Goal: Communication & Community: Answer question/provide support

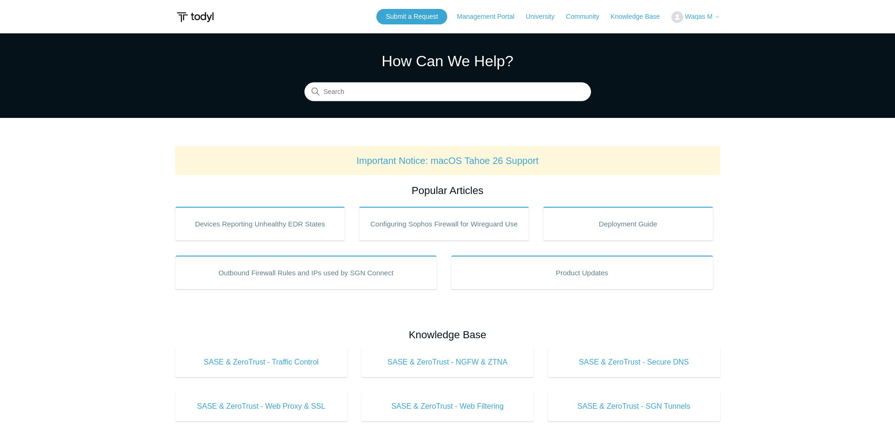
click at [716, 16] on icon at bounding box center [718, 17] width 6 height 6
click at [717, 17] on icon at bounding box center [718, 17] width 6 height 6
click at [718, 18] on icon at bounding box center [718, 17] width 6 height 6
click at [716, 38] on link "My Support Requests" at bounding box center [718, 37] width 92 height 16
click at [713, 12] on button "Waqas M" at bounding box center [695, 17] width 49 height 12
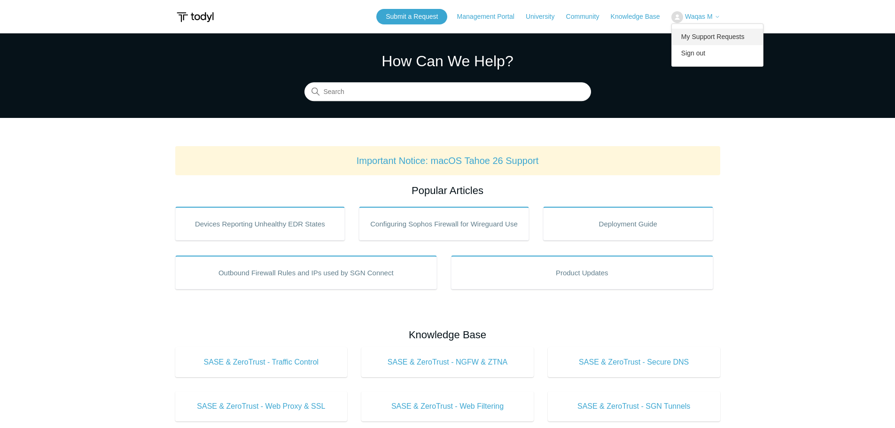
click at [710, 38] on link "My Support Requests" at bounding box center [718, 37] width 92 height 16
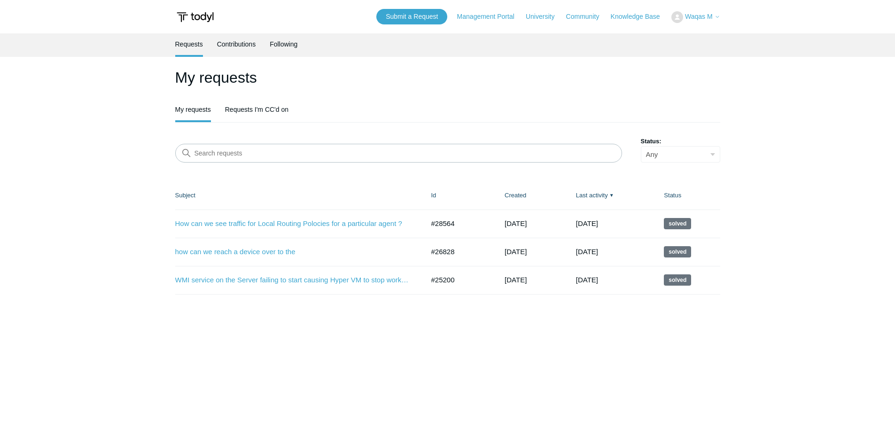
click at [257, 363] on main "Requests Contributions Following My requests My requests Requests I'm CC'd on S…" at bounding box center [447, 225] width 895 height 385
click at [271, 223] on link "How can we see traffic for Local Routing Polocies for a particular agent ?" at bounding box center [292, 223] width 235 height 11
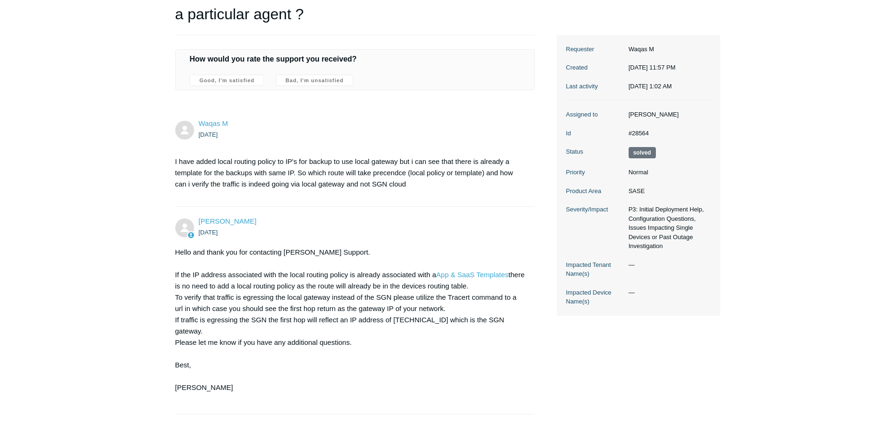
scroll to position [141, 0]
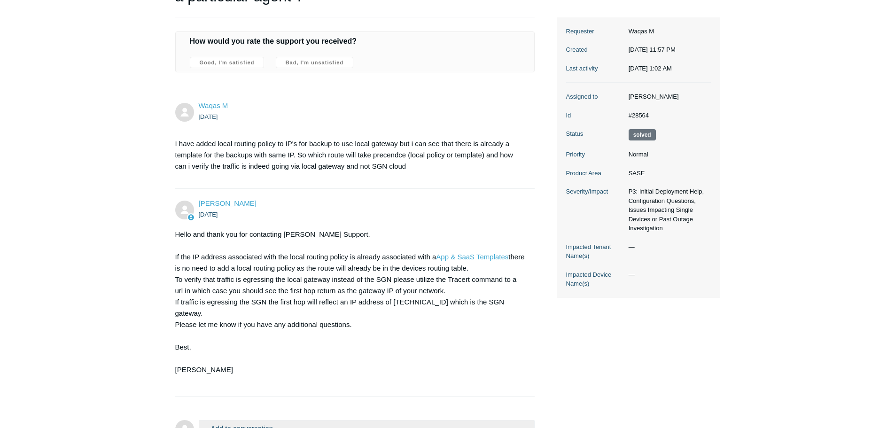
drag, startPoint x: 359, startPoint y: 270, endPoint x: 499, endPoint y: 268, distance: 140.0
click at [499, 268] on main "Requests Contributions Following Todyl Support Center My activities How can we …" at bounding box center [447, 166] width 895 height 549
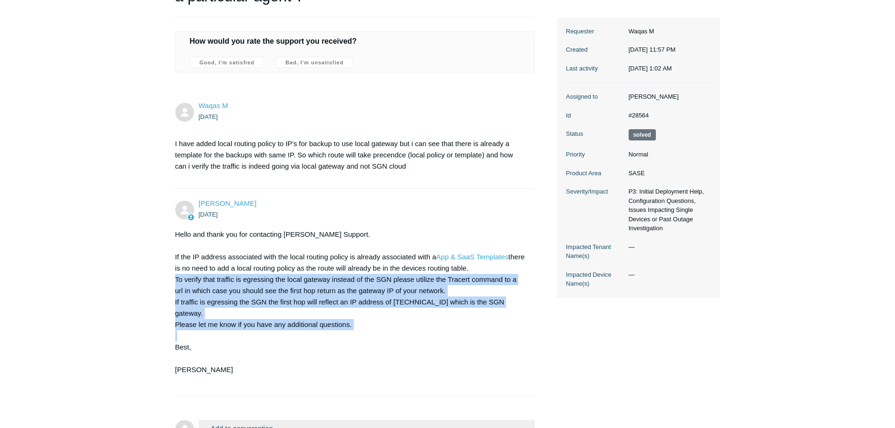
drag, startPoint x: 175, startPoint y: 280, endPoint x: 511, endPoint y: 324, distance: 338.8
click at [509, 326] on main "Requests Contributions Following Todyl Support Center My activities How can we …" at bounding box center [447, 166] width 895 height 549
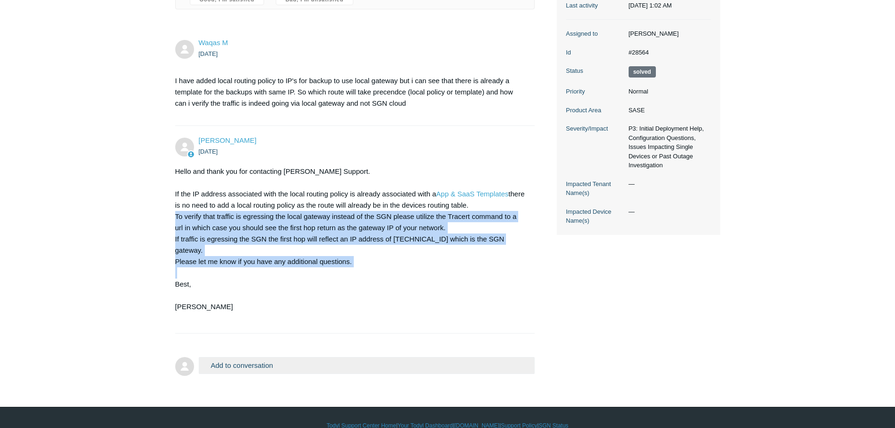
scroll to position [209, 0]
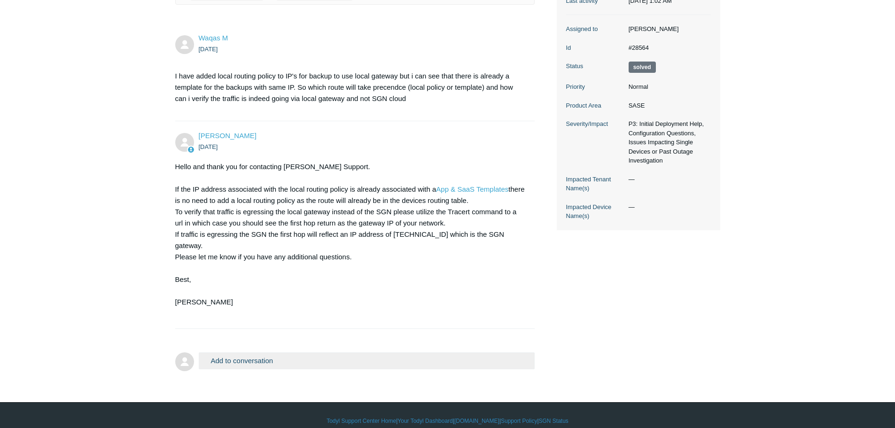
click at [354, 340] on form "Add to conversation CC Add emails Drag files here or click to add a file Submit" at bounding box center [355, 355] width 360 height 35
click at [355, 352] on button "Add to conversation" at bounding box center [367, 360] width 336 height 16
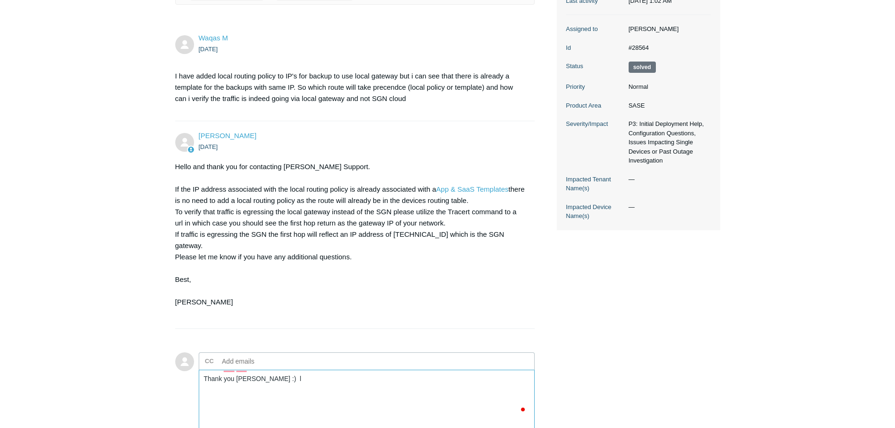
type textarea "Thank you kris :)"
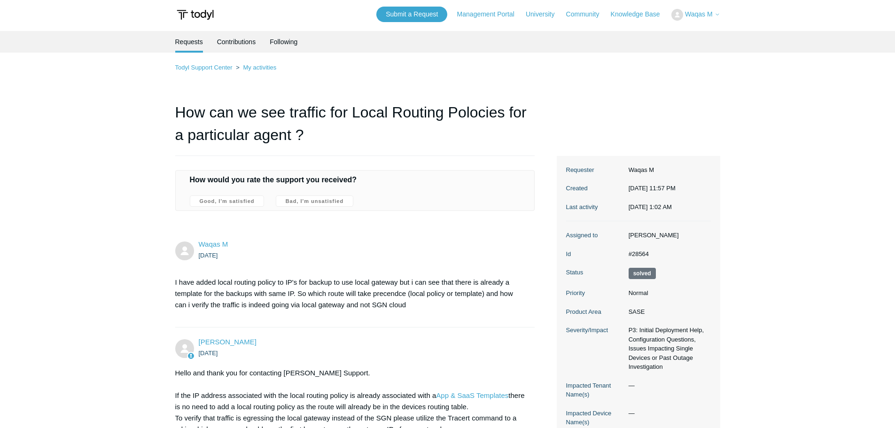
scroll to position [1, 0]
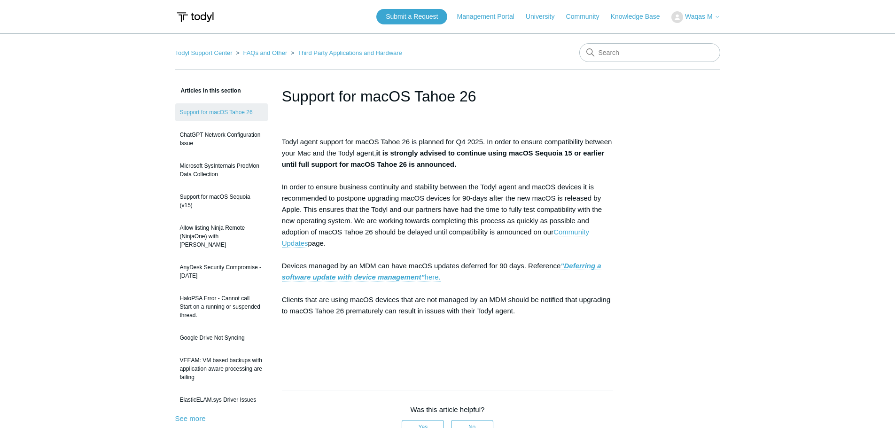
drag, startPoint x: 624, startPoint y: 253, endPoint x: 589, endPoint y: 229, distance: 43.0
click at [625, 253] on article "Support for macOS Tahoe 26 Todyl agent support for macOS Tahoe 26 is planned fo…" at bounding box center [448, 383] width 360 height 597
drag, startPoint x: 826, startPoint y: 130, endPoint x: 819, endPoint y: 45, distance: 85.3
click at [826, 129] on main "Todyl Support Center FAQs and Other Third Party Applications and Hardware Artic…" at bounding box center [447, 357] width 895 height 649
click at [765, 216] on main "Todyl Support Center FAQs and Other Third Party Applications and Hardware Artic…" at bounding box center [447, 357] width 895 height 649
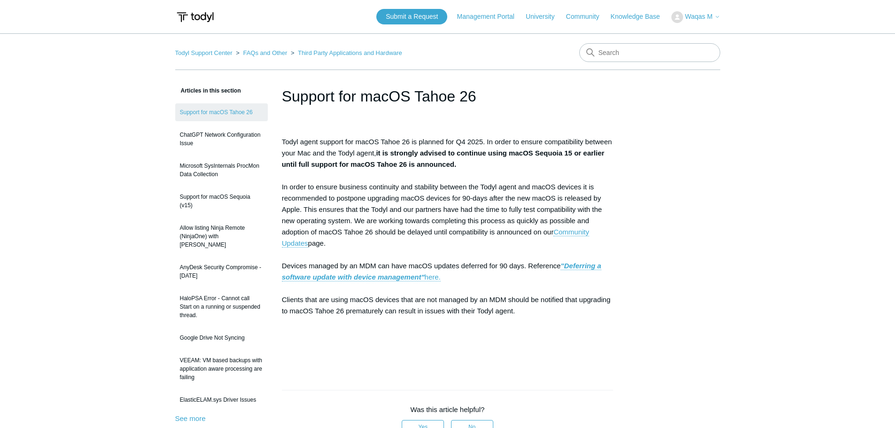
click at [765, 216] on main "Todyl Support Center FAQs and Other Third Party Applications and Hardware Artic…" at bounding box center [447, 357] width 895 height 649
click at [283, 94] on h1 "Support for macOS Tahoe 26" at bounding box center [448, 96] width 332 height 23
copy header "Support for macOS Tahoe 26"
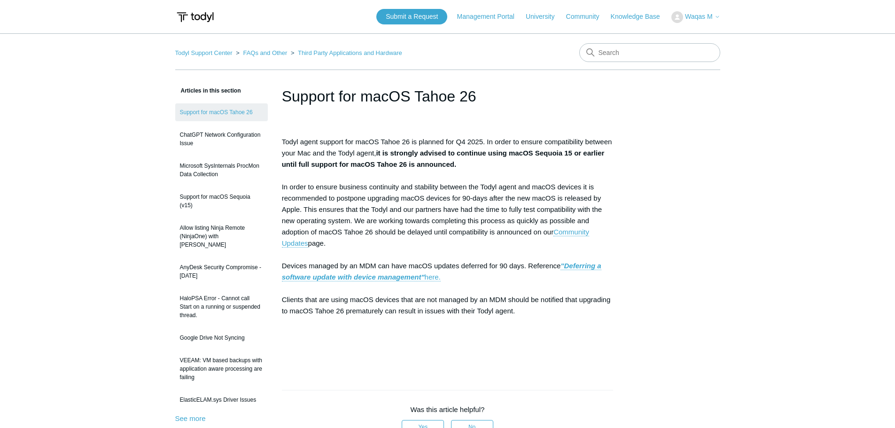
click at [327, 315] on p "Todyl agent support for macOS Tahoe 26 is planned for Q4 2025. In order to ensu…" at bounding box center [448, 248] width 332 height 225
click at [627, 322] on article "Support for macOS Tahoe 26 Todyl agent support for macOS Tahoe 26 is planned fo…" at bounding box center [448, 383] width 360 height 597
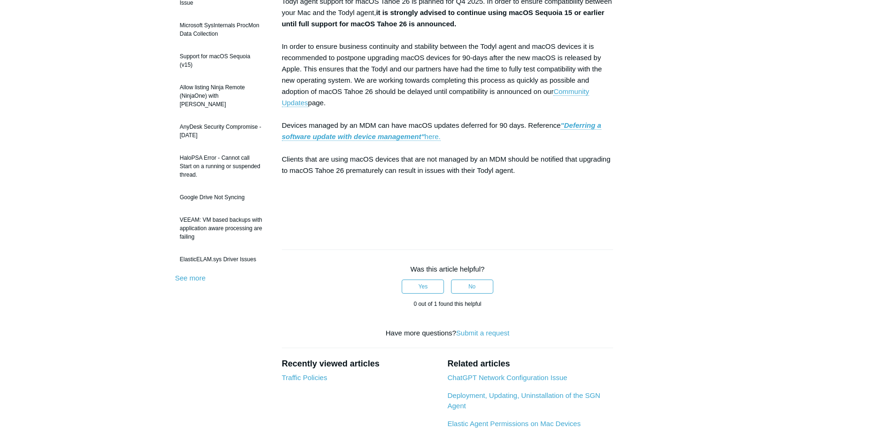
scroll to position [141, 0]
